Goal: Task Accomplishment & Management: Complete application form

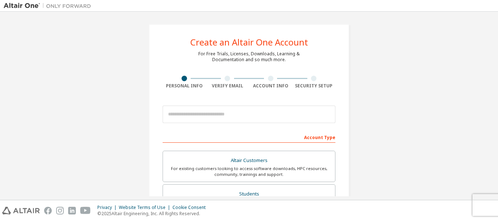
scroll to position [36, 0]
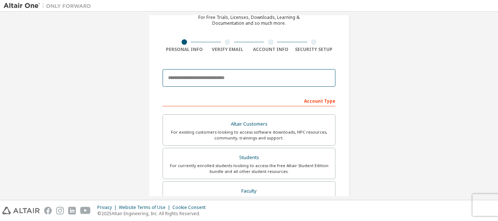
click at [188, 81] on input "email" at bounding box center [249, 78] width 173 height 18
type input "**********"
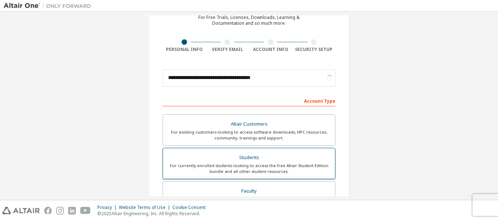
click at [248, 168] on div "For currently enrolled students looking to access the free Altair Student Editi…" at bounding box center [248, 169] width 163 height 12
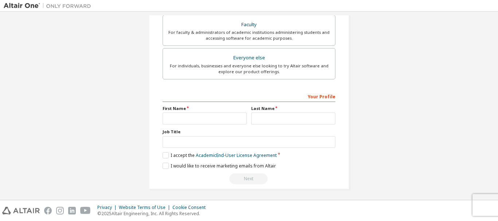
scroll to position [205, 0]
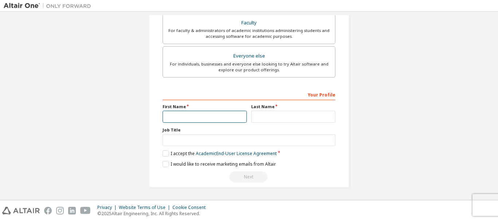
click at [207, 112] on input "text" at bounding box center [205, 117] width 84 height 12
type input "******"
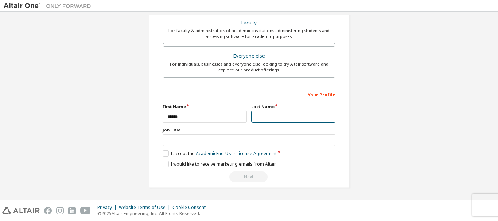
type input "**********"
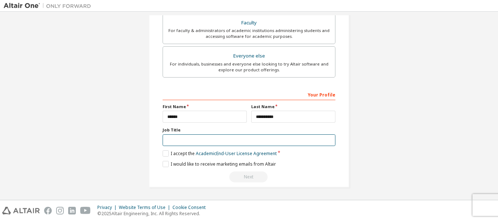
click at [209, 141] on input "text" at bounding box center [249, 141] width 173 height 12
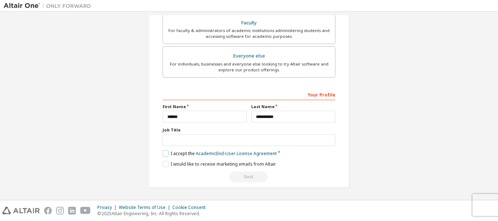
click at [163, 151] on label "I accept the Academic End-User License Agreement" at bounding box center [220, 154] width 114 height 6
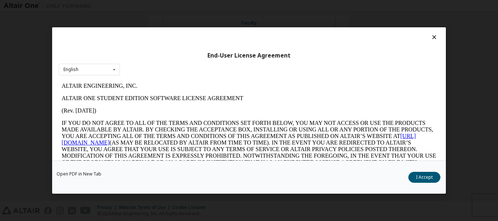
scroll to position [0, 0]
click at [419, 175] on button "I Accept" at bounding box center [424, 177] width 32 height 11
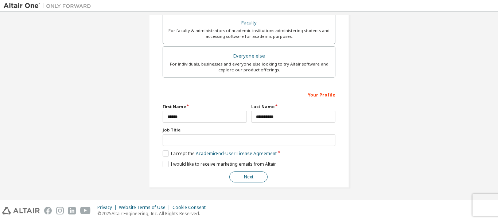
click at [246, 178] on button "Next" at bounding box center [248, 177] width 38 height 11
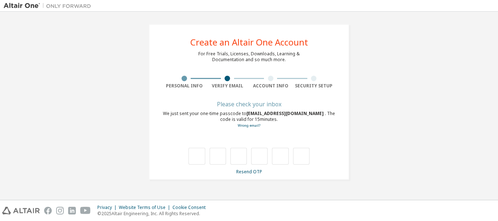
type input "*"
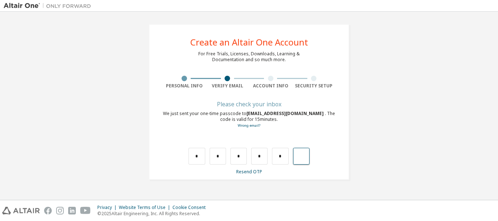
type input "*"
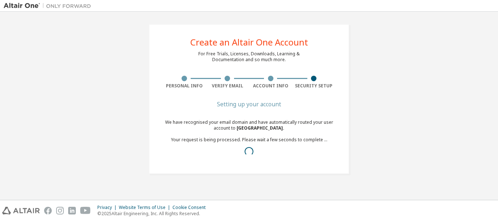
click at [263, 140] on div "We have recognised your email domain and have automatically routed your user ac…" at bounding box center [249, 140] width 173 height 41
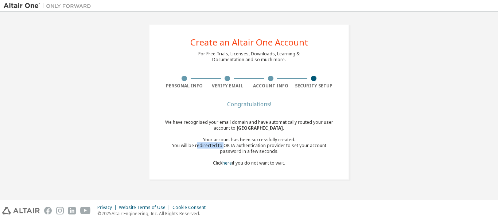
drag, startPoint x: 188, startPoint y: 148, endPoint x: 216, endPoint y: 148, distance: 27.7
click at [216, 148] on div "You will be redirected to OKTA authentication provider to set your account pass…" at bounding box center [249, 149] width 173 height 12
